Goal: Book appointment/travel/reservation

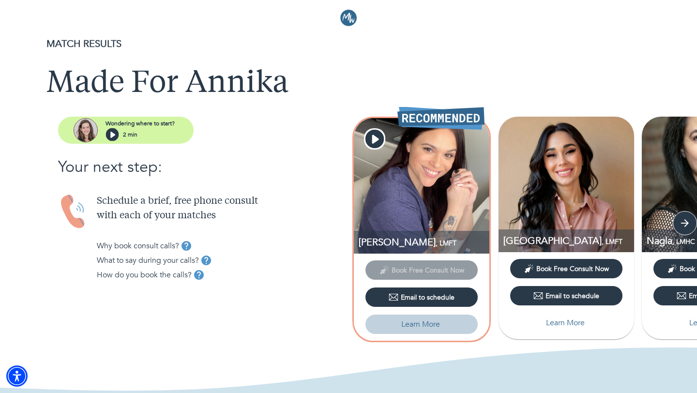
click at [422, 330] on p "Learn More" at bounding box center [420, 325] width 39 height 12
select select "6"
select select "2"
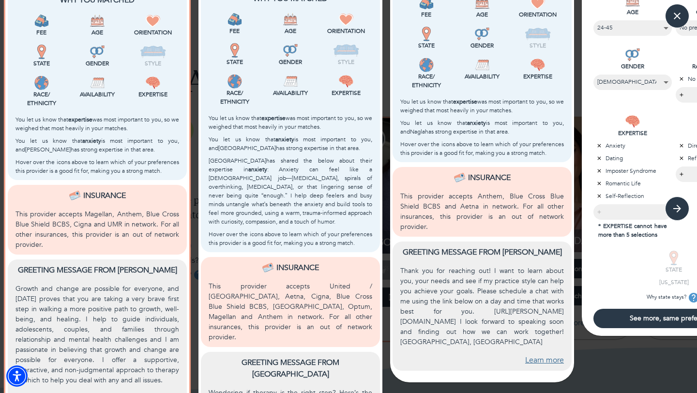
scroll to position [282, 0]
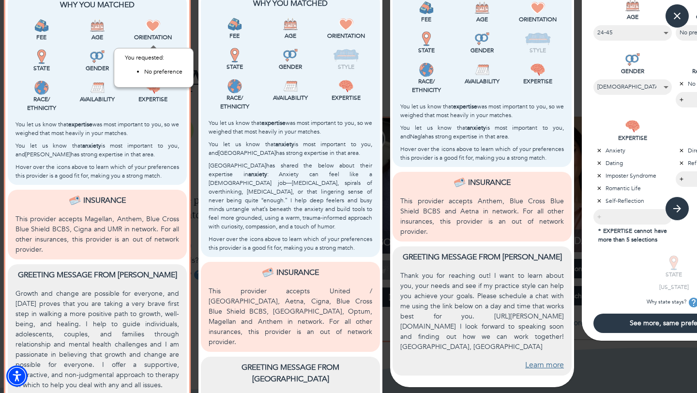
click at [152, 28] on img at bounding box center [153, 25] width 15 height 15
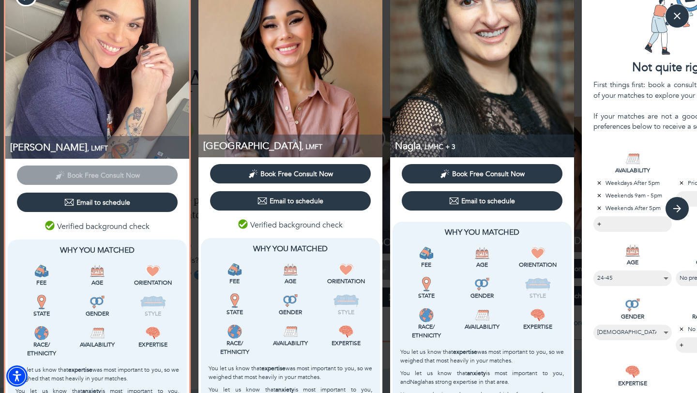
scroll to position [61, 0]
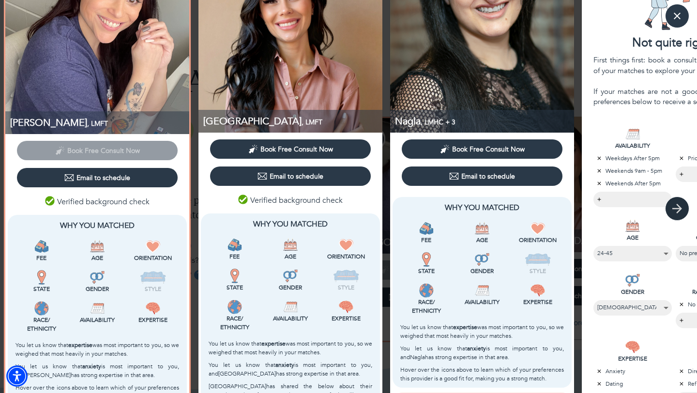
click at [678, 208] on icon "button" at bounding box center [677, 208] width 15 height 15
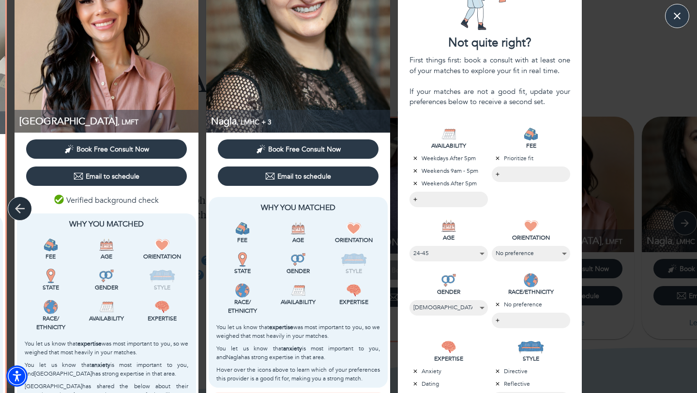
click at [25, 209] on icon "button" at bounding box center [20, 208] width 15 height 15
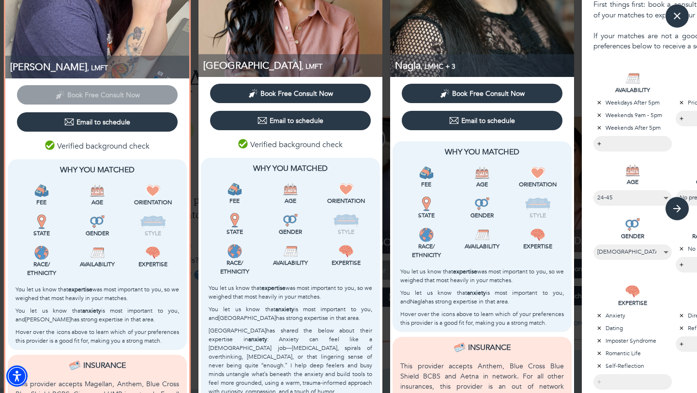
scroll to position [118, 0]
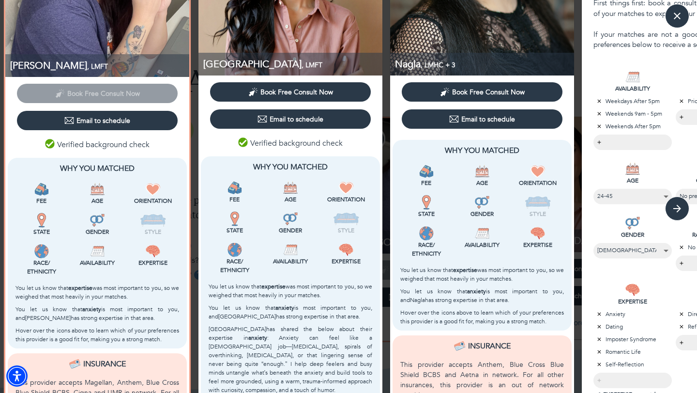
click at [274, 92] on span "Book Free Consult Now" at bounding box center [296, 92] width 73 height 9
click at [294, 120] on div "Email to schedule" at bounding box center [291, 119] width 66 height 10
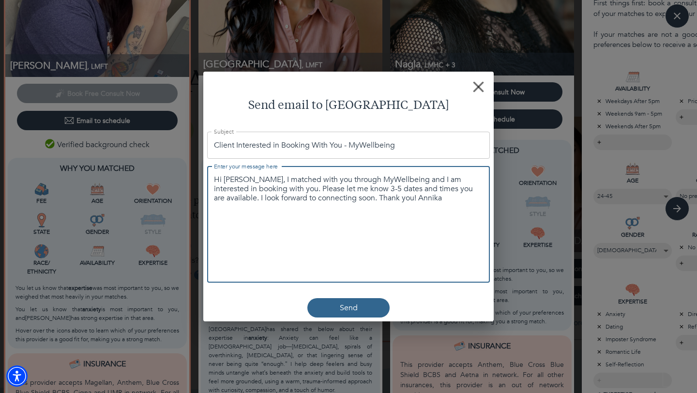
click at [288, 186] on textarea "Hi [PERSON_NAME], I matched with you through MyWellbeing and I am interested in…" at bounding box center [348, 189] width 269 height 29
click at [276, 179] on textarea "Hi [PERSON_NAME], I matched with you through MyWellbeing and I am interested in…" at bounding box center [348, 189] width 269 height 29
click at [263, 192] on textarea "Hi [PERSON_NAME], I matched with you through MyWellbeing and I am interested in…" at bounding box center [348, 189] width 269 height 29
click at [281, 192] on textarea "Hi [PERSON_NAME], I matched with you through MyWellbeing and I am interested in…" at bounding box center [348, 189] width 269 height 29
click at [267, 199] on textarea "Hi [PERSON_NAME], I matched with you through MyWellbeing and I am interested in…" at bounding box center [348, 189] width 269 height 29
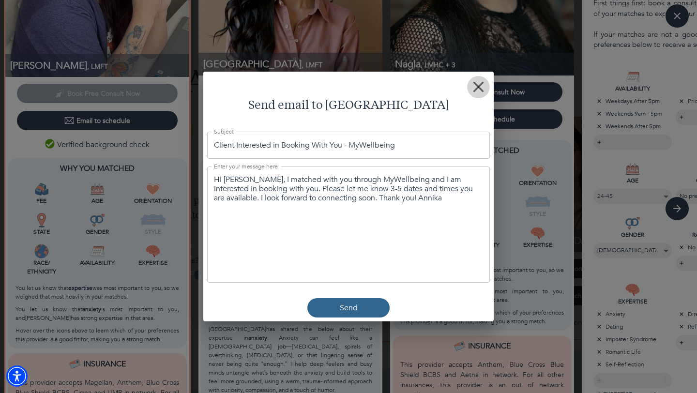
click at [482, 87] on icon "button" at bounding box center [478, 86] width 11 height 11
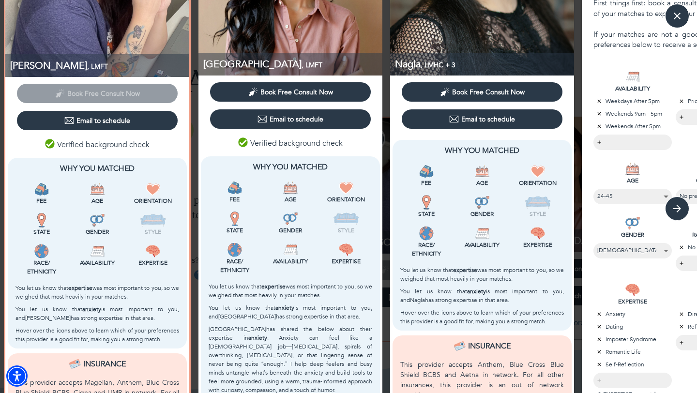
click at [282, 95] on span "Book Free Consult Now" at bounding box center [296, 92] width 73 height 9
click at [92, 93] on span "Book Free Consult Now" at bounding box center [97, 92] width 161 height 9
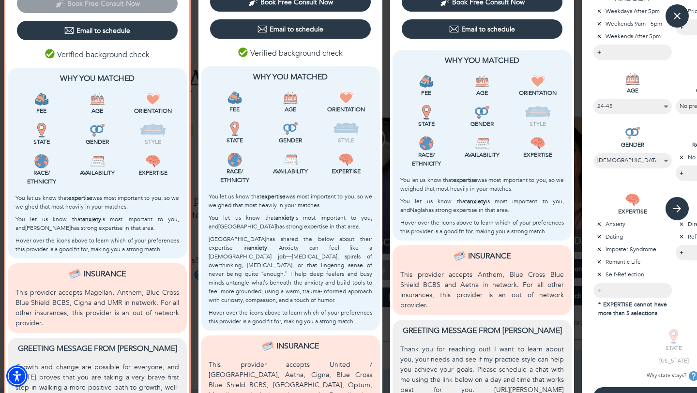
scroll to position [0, 0]
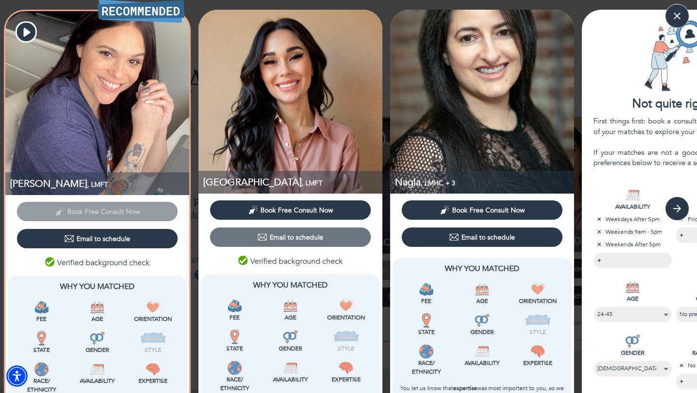
click at [255, 237] on span "Email to schedule" at bounding box center [290, 237] width 153 height 10
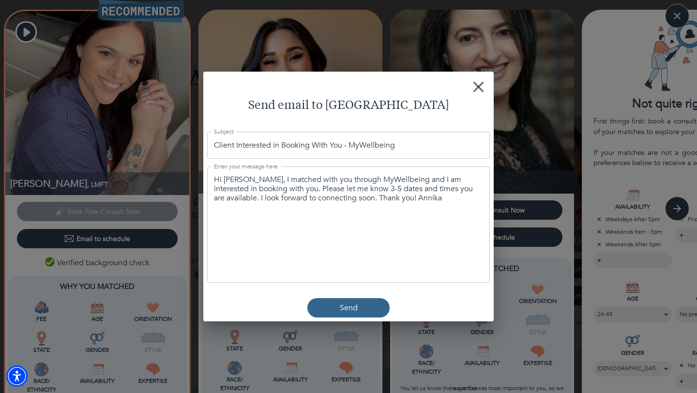
click at [233, 180] on textarea "Hi [PERSON_NAME], I matched with you through MyWellbeing and I am interested in…" at bounding box center [348, 189] width 269 height 29
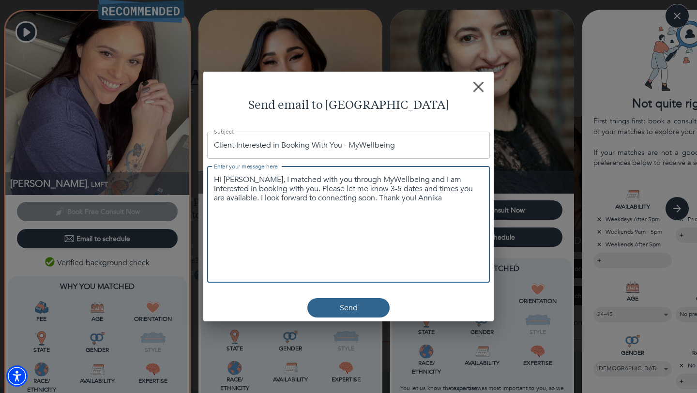
drag, startPoint x: 266, startPoint y: 183, endPoint x: 281, endPoint y: 189, distance: 15.8
click at [281, 189] on textarea "Hi [PERSON_NAME], I matched with you through MyWellbeing and I am interested in…" at bounding box center [348, 189] width 269 height 29
click at [287, 189] on textarea "Hi [PERSON_NAME], I matched with you through MyWellbeing and I am interested in…" at bounding box center [348, 189] width 269 height 29
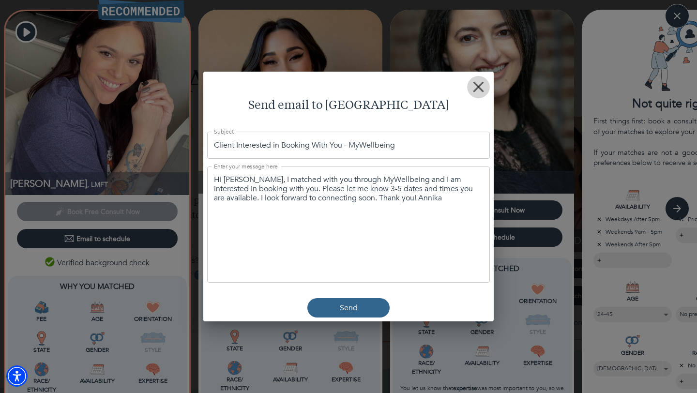
click at [478, 86] on rect "button" at bounding box center [478, 86] width 11 height 11
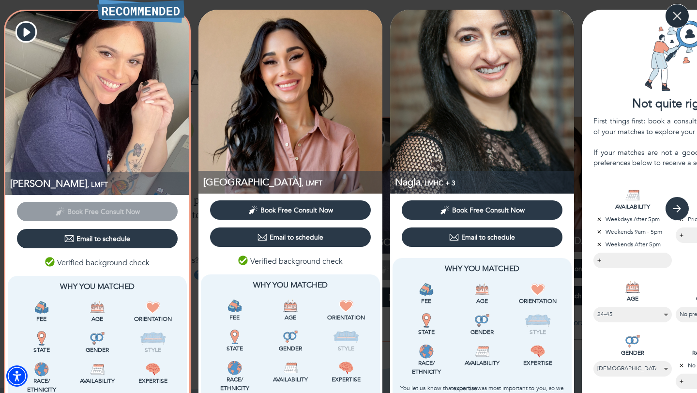
click at [675, 19] on icon "button" at bounding box center [677, 16] width 15 height 15
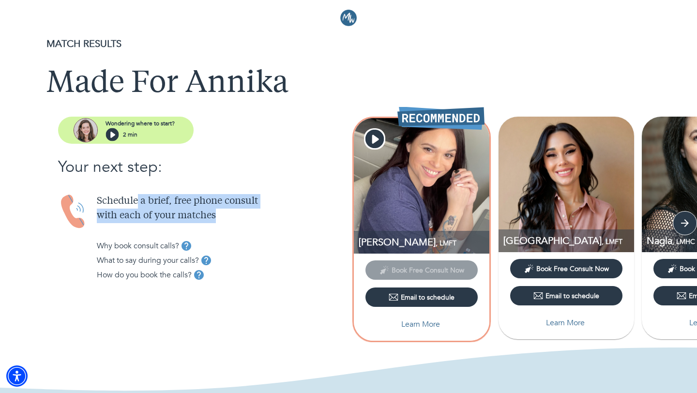
drag, startPoint x: 139, startPoint y: 204, endPoint x: 229, endPoint y: 221, distance: 91.2
click at [229, 221] on p "Schedule a brief, free phone consult with each of your matches" at bounding box center [223, 208] width 252 height 29
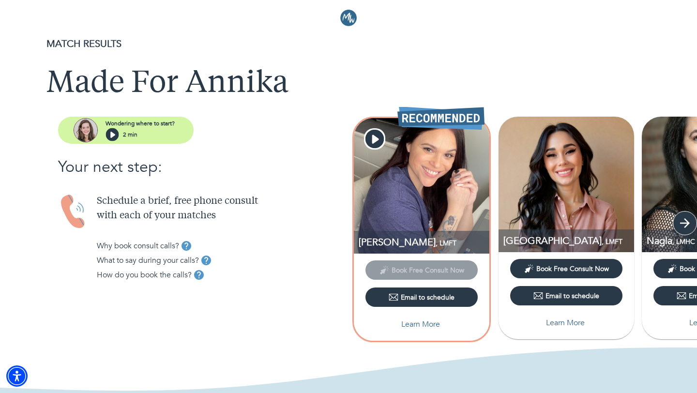
click at [692, 221] on button "button" at bounding box center [685, 223] width 24 height 24
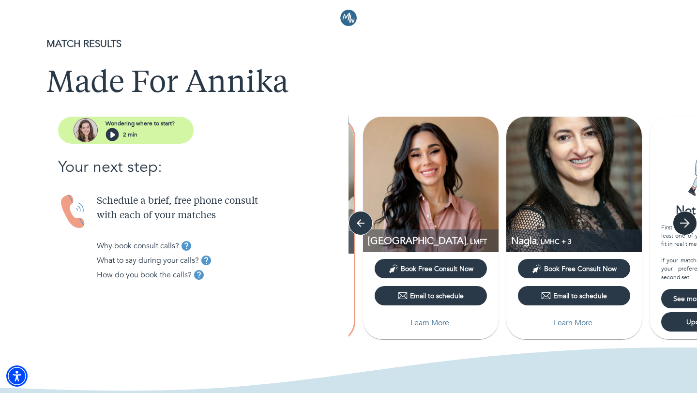
click at [681, 219] on icon "button" at bounding box center [685, 223] width 15 height 15
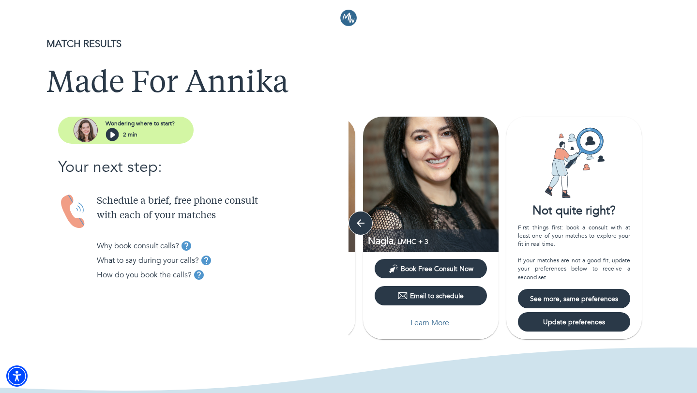
click at [580, 298] on span "See more, same preferences" at bounding box center [574, 298] width 105 height 9
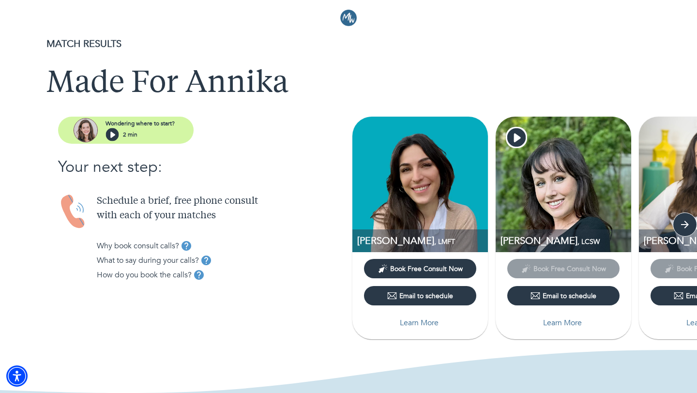
click at [422, 324] on p "Learn More" at bounding box center [419, 323] width 39 height 12
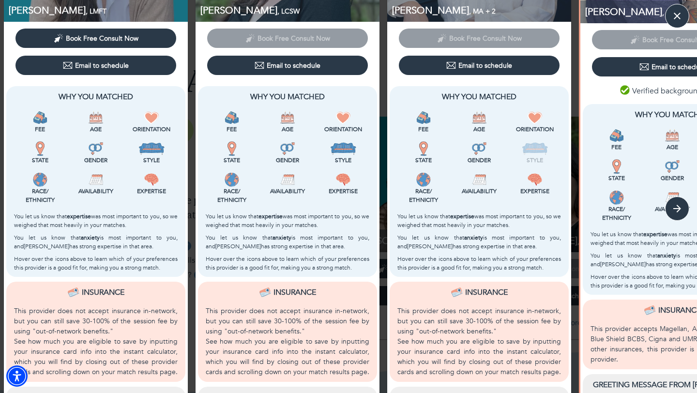
scroll to position [172, 0]
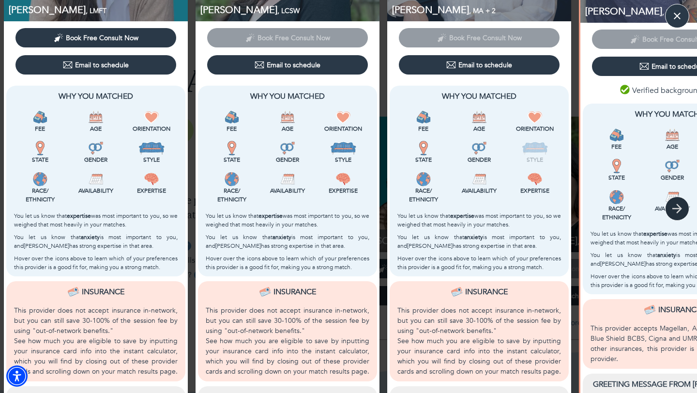
click at [680, 208] on icon "button" at bounding box center [677, 209] width 10 height 10
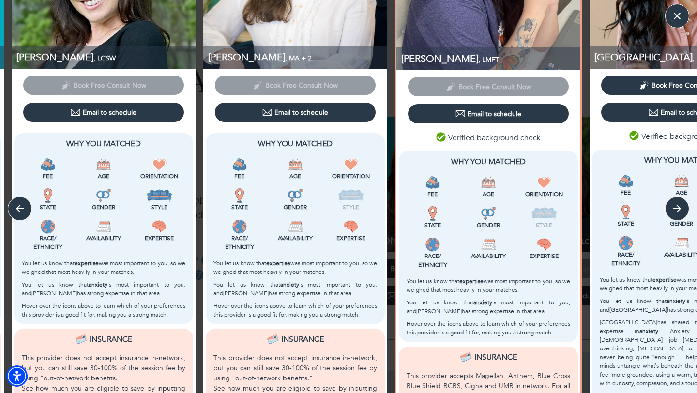
scroll to position [149, 0]
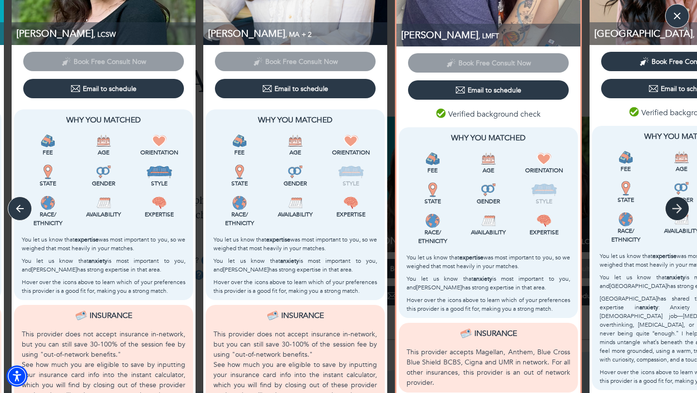
click at [677, 207] on icon "button" at bounding box center [677, 208] width 15 height 15
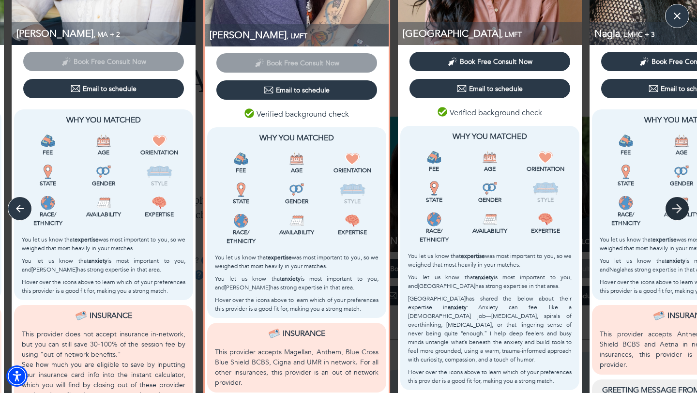
click at [683, 211] on icon "button" at bounding box center [677, 208] width 15 height 15
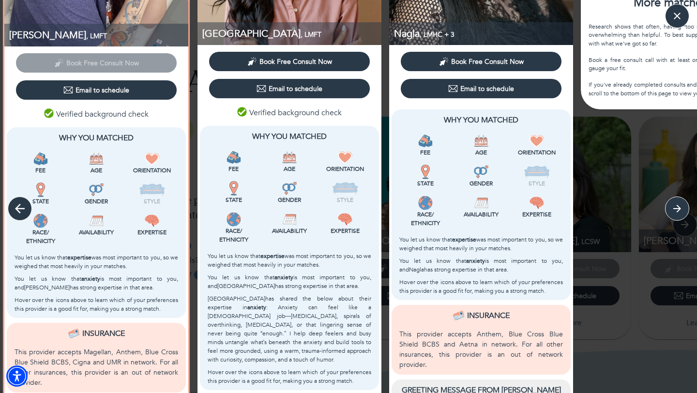
click at [21, 208] on icon "button" at bounding box center [20, 208] width 15 height 15
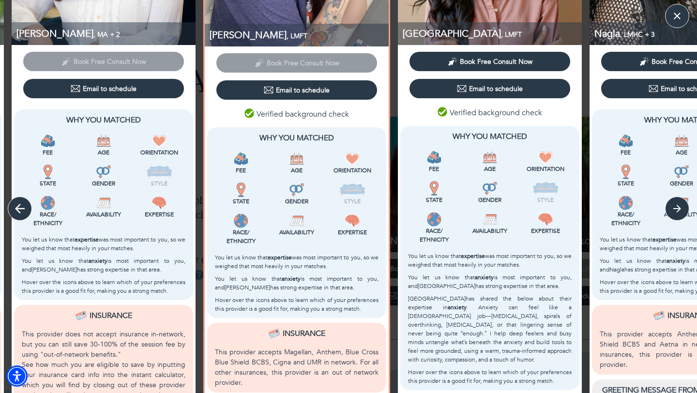
click at [21, 208] on icon "button" at bounding box center [20, 208] width 15 height 15
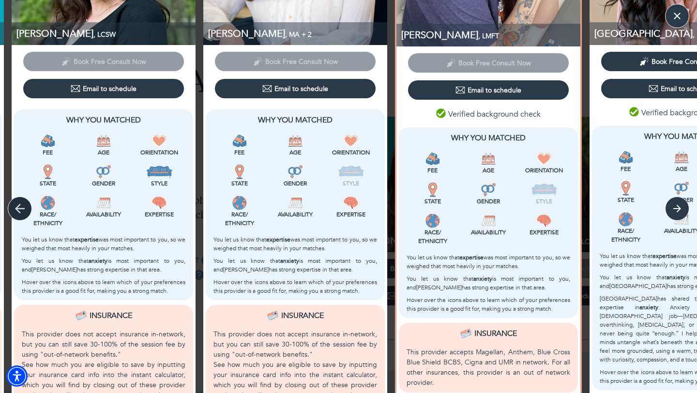
click at [21, 208] on icon "button" at bounding box center [20, 208] width 15 height 15
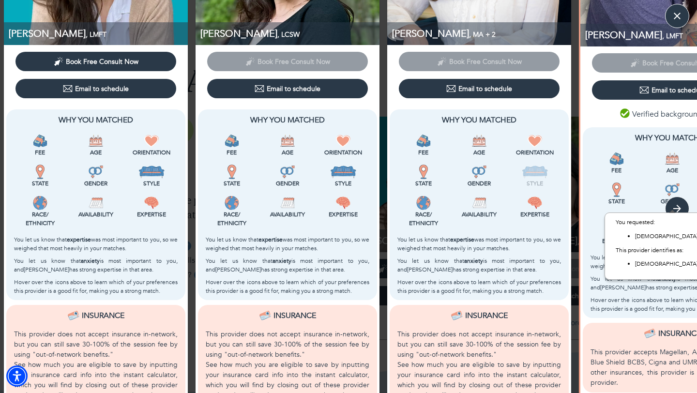
click at [680, 207] on div "You requested: [DEMOGRAPHIC_DATA] This provider identifies as: [DEMOGRAPHIC_DAT…" at bounding box center [657, 246] width 105 height 81
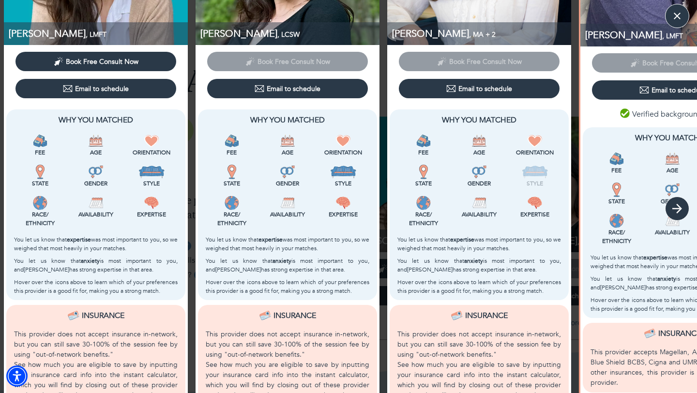
click at [677, 211] on icon "button" at bounding box center [677, 208] width 15 height 15
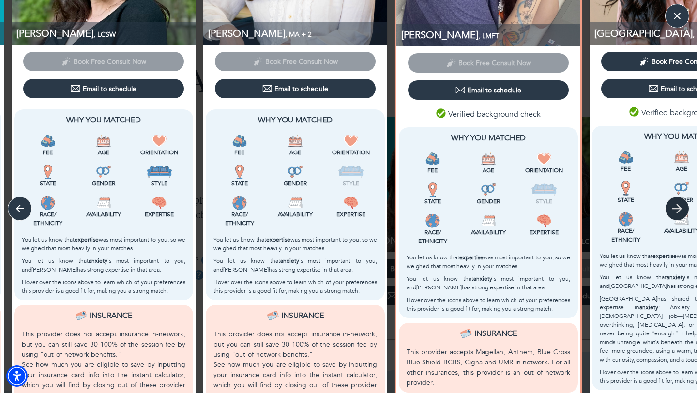
click at [677, 211] on icon "button" at bounding box center [677, 208] width 15 height 15
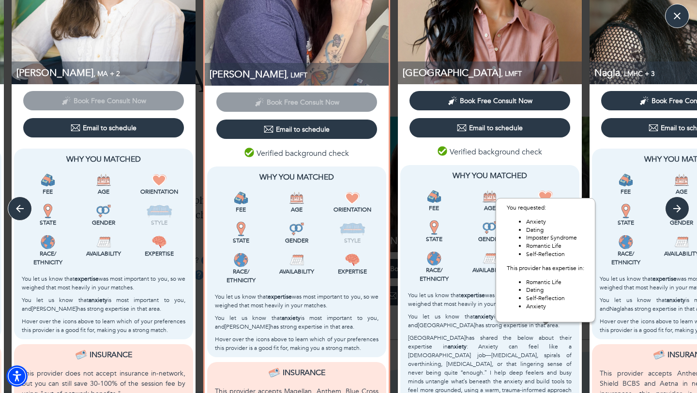
scroll to position [0, 0]
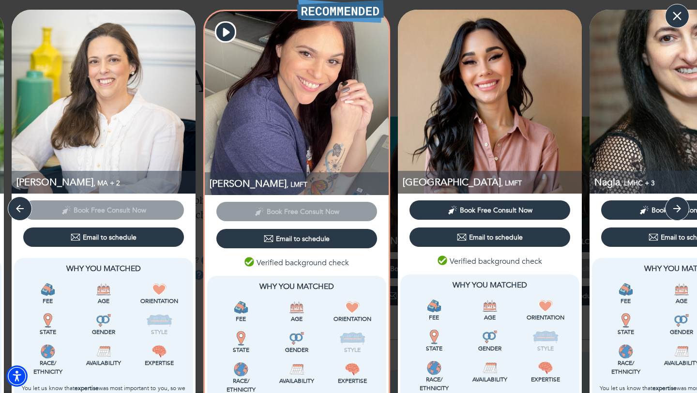
click at [677, 17] on icon "button" at bounding box center [677, 16] width 15 height 15
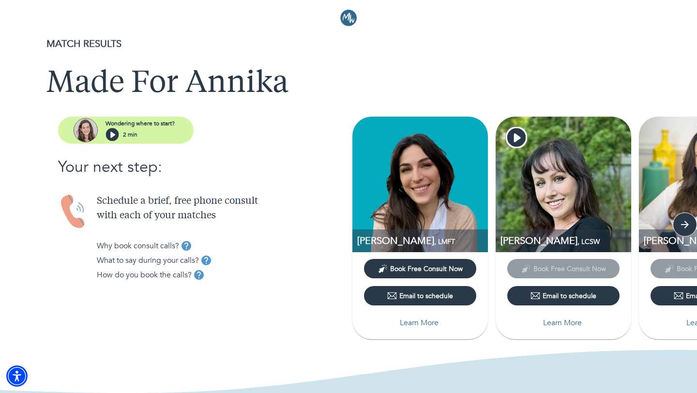
click at [349, 18] on img at bounding box center [348, 18] width 16 height 16
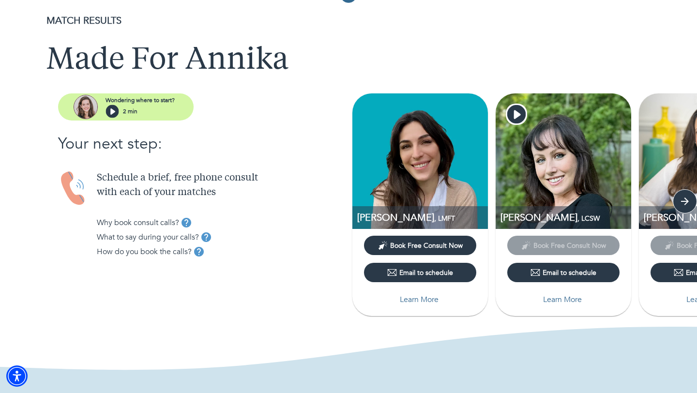
scroll to position [24, 0]
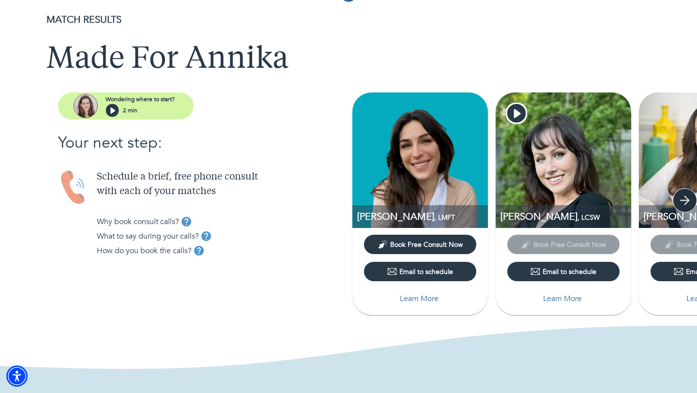
click at [683, 199] on icon "button" at bounding box center [685, 200] width 15 height 15
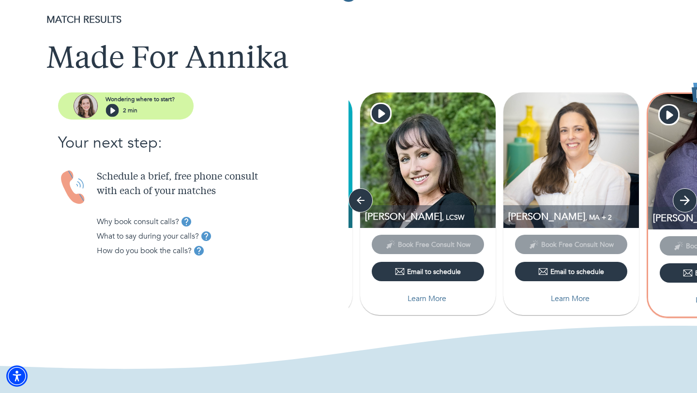
click at [683, 199] on icon "button" at bounding box center [685, 200] width 15 height 15
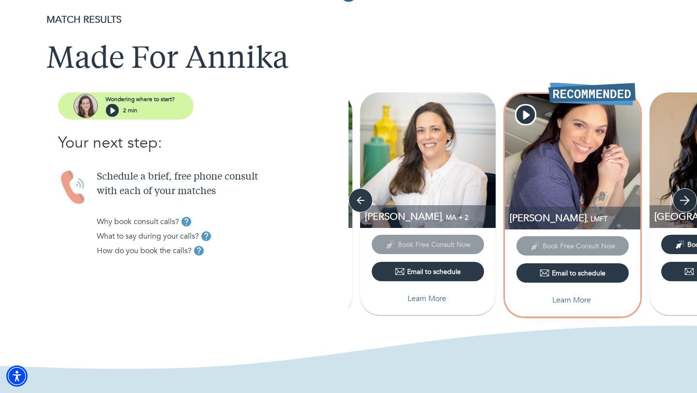
click at [683, 199] on icon "button" at bounding box center [685, 200] width 15 height 15
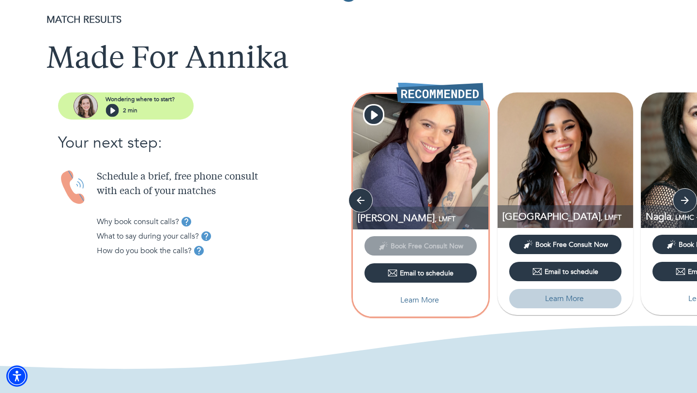
click at [559, 294] on p "Learn More" at bounding box center [564, 299] width 39 height 12
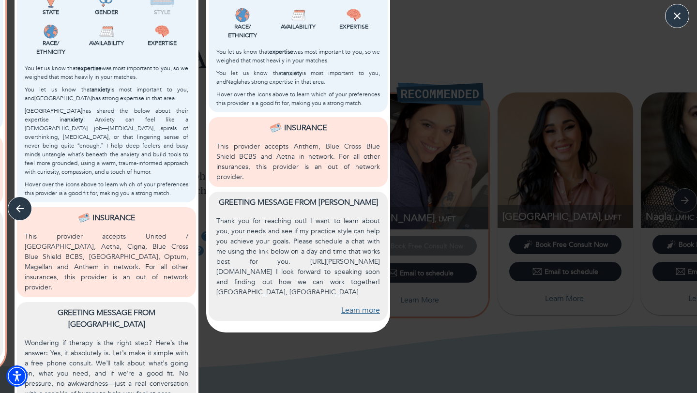
scroll to position [336, 0]
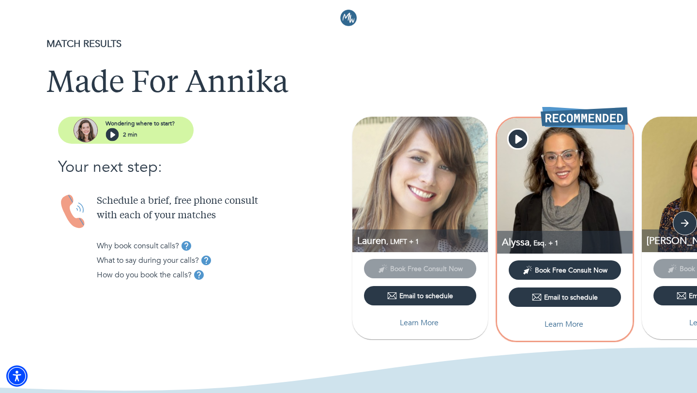
click at [401, 327] on p "Learn More" at bounding box center [419, 323] width 39 height 12
select select "6"
select select "2"
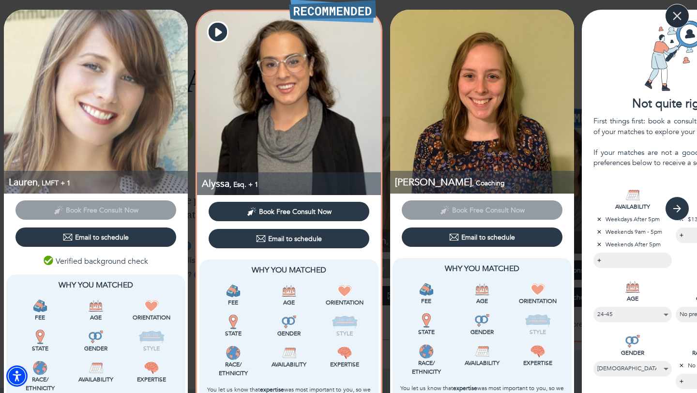
click at [682, 19] on icon "button" at bounding box center [677, 16] width 15 height 15
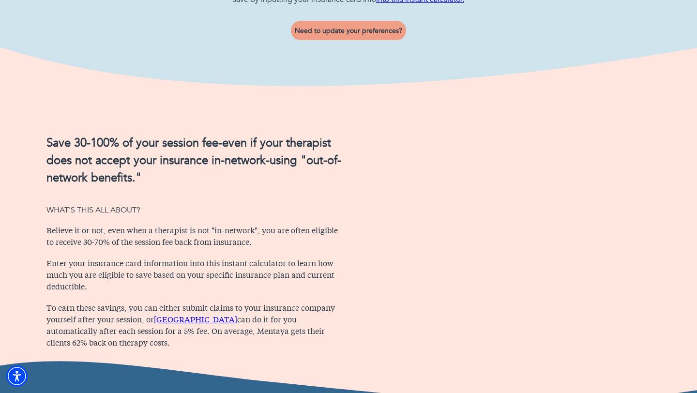
scroll to position [633, 0]
